Goal: Task Accomplishment & Management: Use online tool/utility

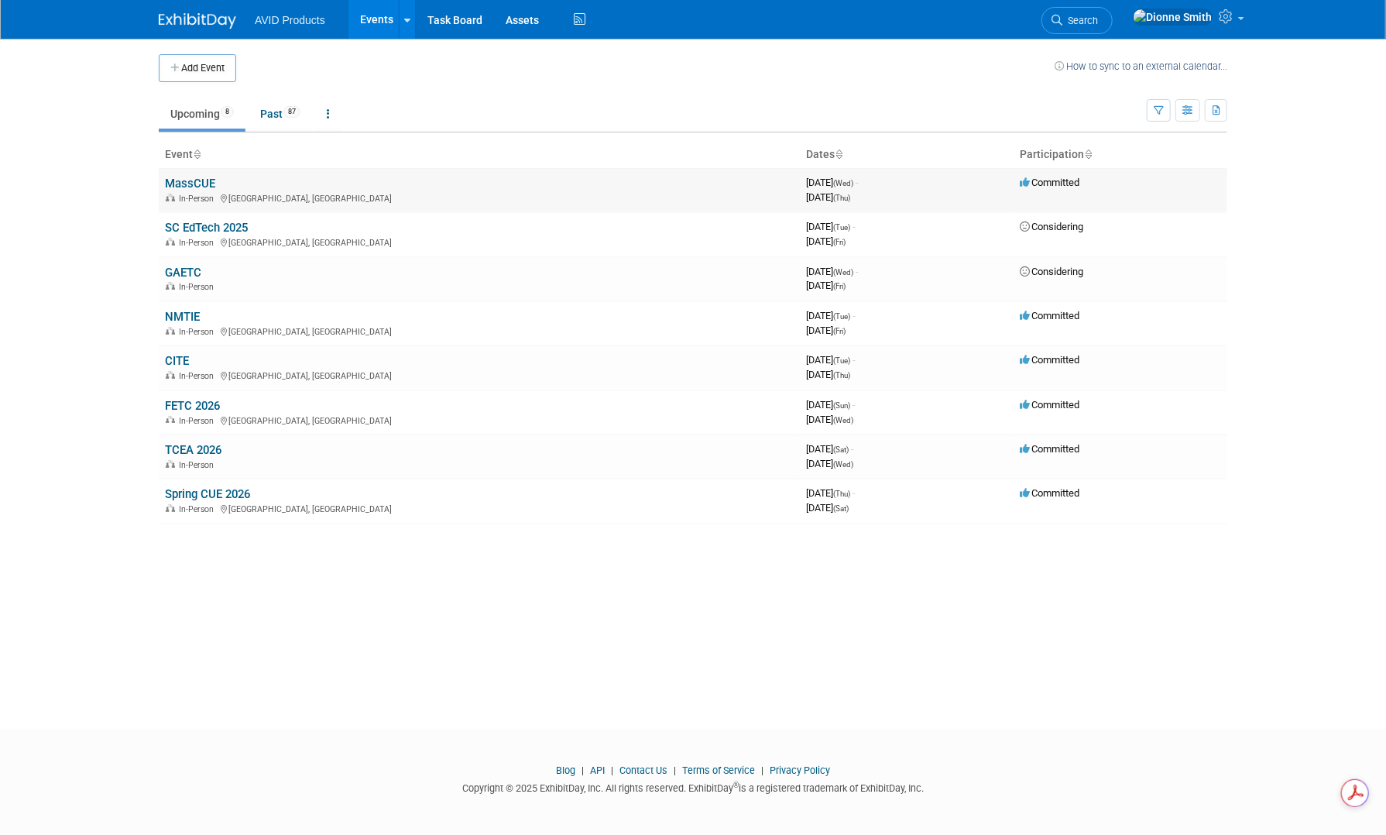
click at [182, 187] on link "MassCUE" at bounding box center [190, 184] width 50 height 14
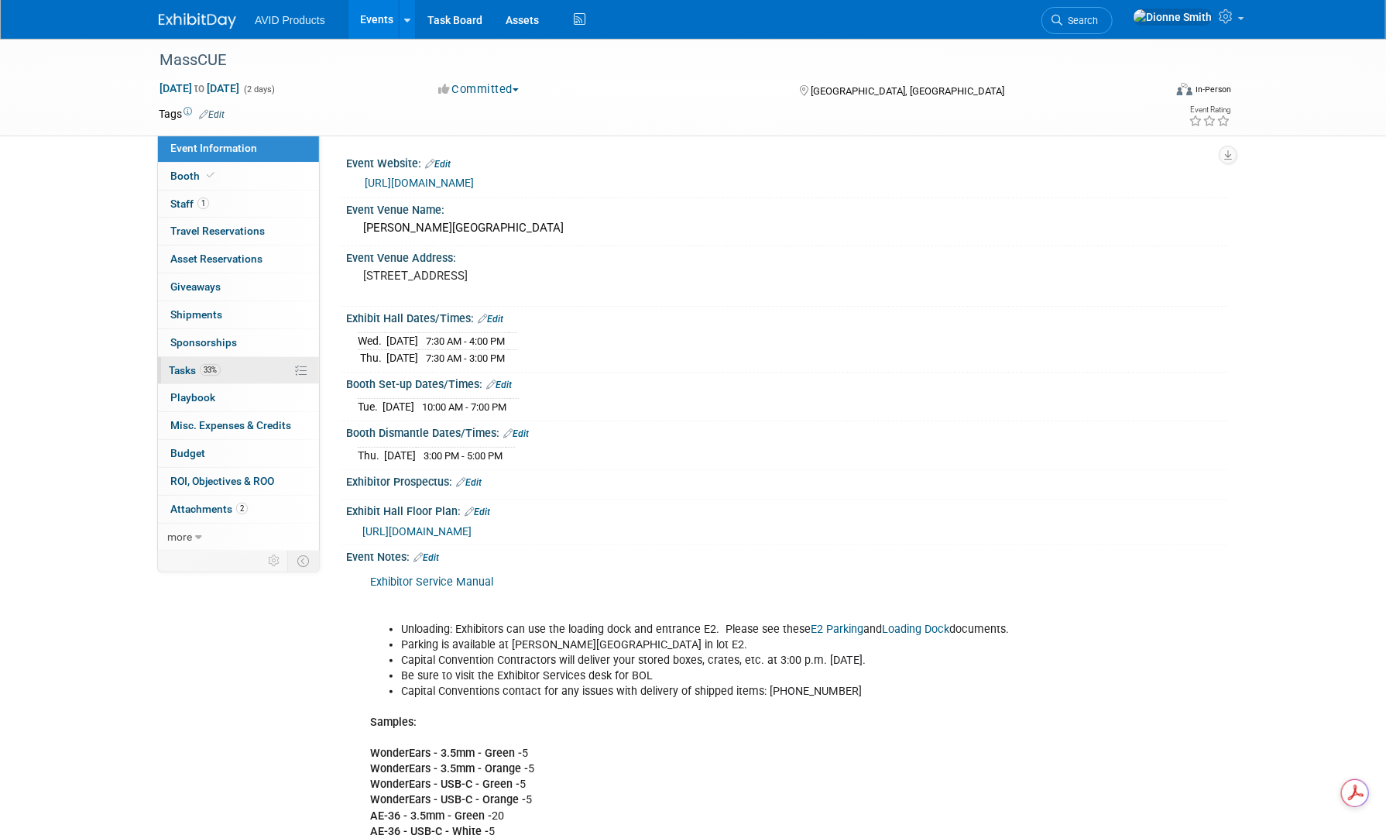
click at [189, 370] on span "Tasks 33%" at bounding box center [195, 370] width 52 height 12
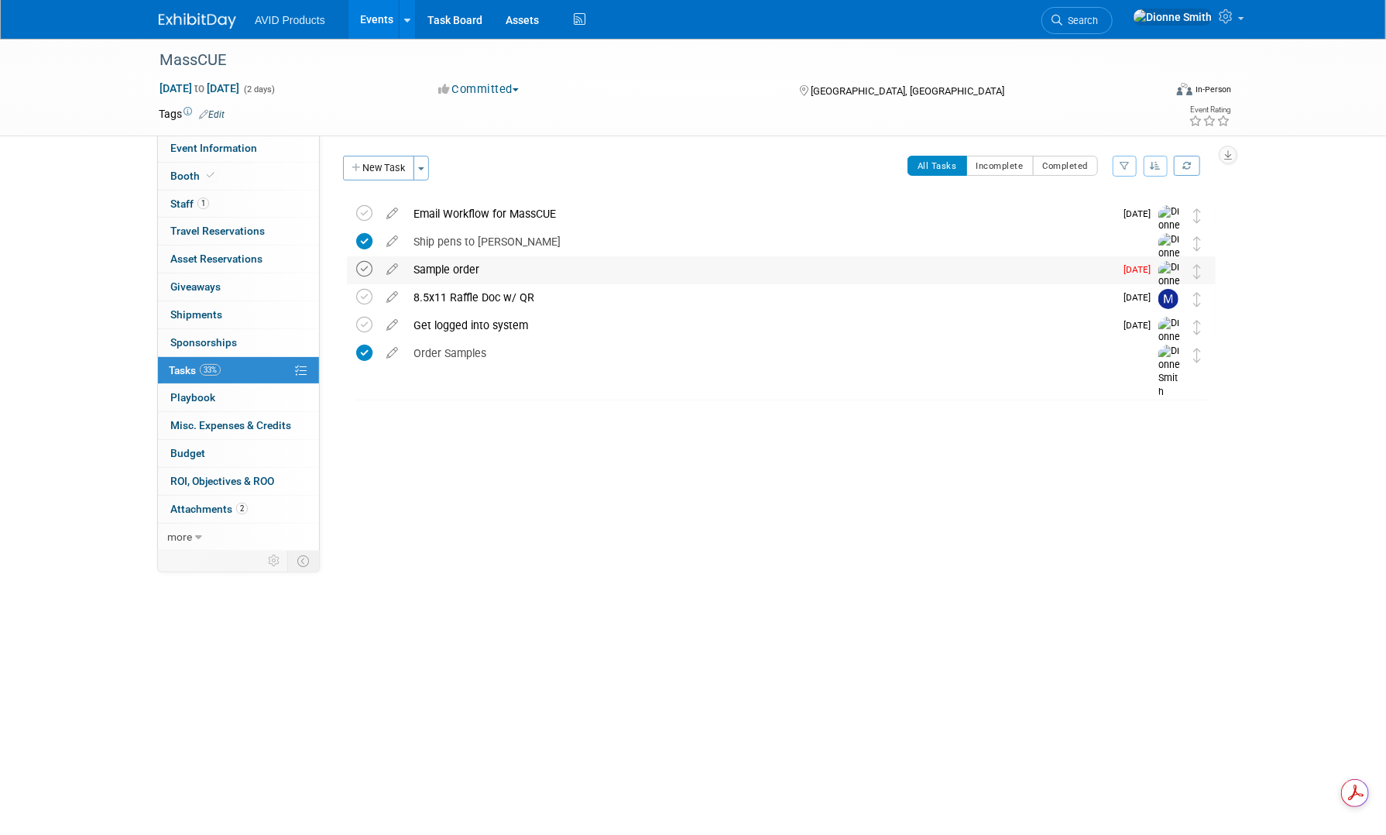
click at [358, 270] on icon at bounding box center [364, 269] width 16 height 16
